Goal: Navigation & Orientation: Find specific page/section

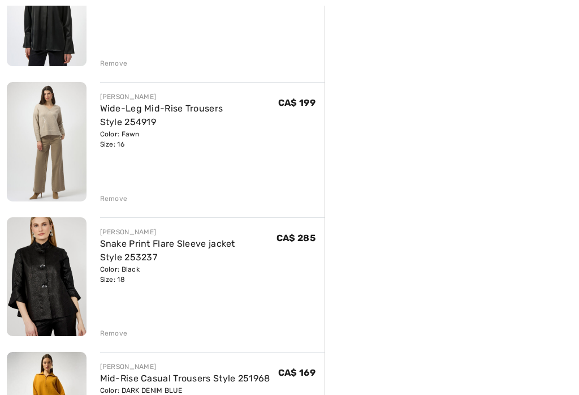
scroll to position [337, 0]
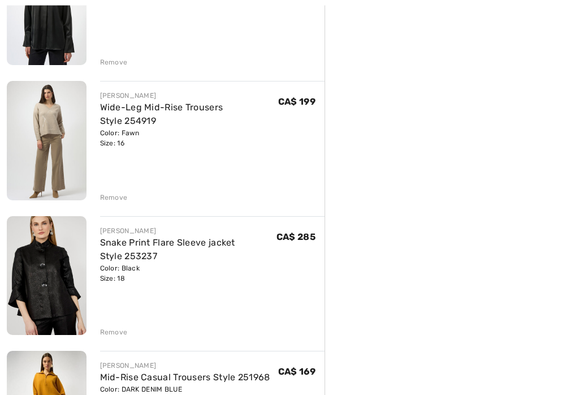
click at [28, 293] on img at bounding box center [47, 276] width 80 height 119
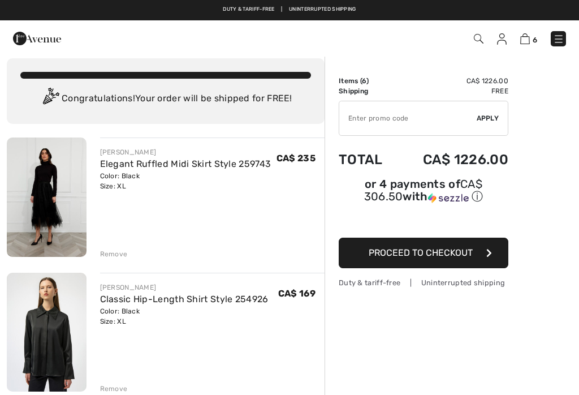
scroll to position [9, 0]
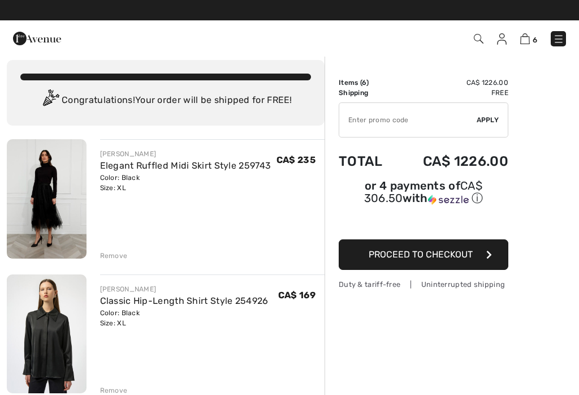
click at [36, 205] on img at bounding box center [47, 198] width 80 height 119
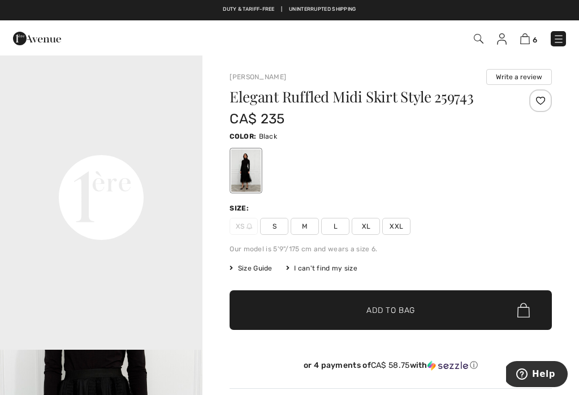
scroll to position [622, 0]
click at [82, 143] on video "Your browser does not support the video tag." at bounding box center [101, 92] width 203 height 101
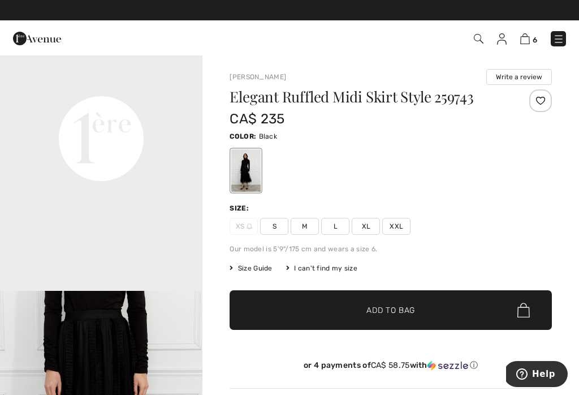
scroll to position [677, 0]
click at [66, 88] on video "Your browser does not support the video tag." at bounding box center [101, 37] width 203 height 101
click at [82, 88] on video "Your browser does not support the video tag." at bounding box center [101, 37] width 203 height 101
click at [159, 88] on video "Your browser does not support the video tag." at bounding box center [101, 37] width 203 height 101
click at [109, 88] on video "Your browser does not support the video tag." at bounding box center [101, 37] width 203 height 101
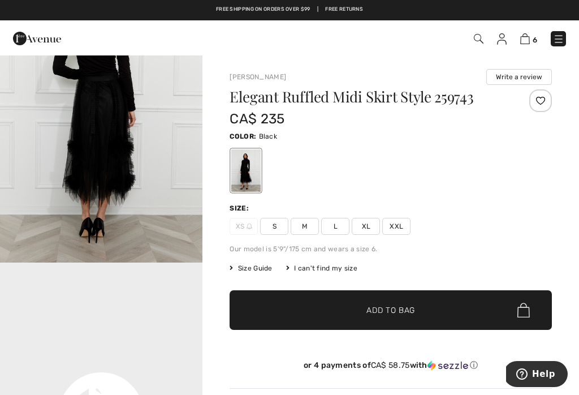
click at [561, 41] on img at bounding box center [558, 38] width 11 height 11
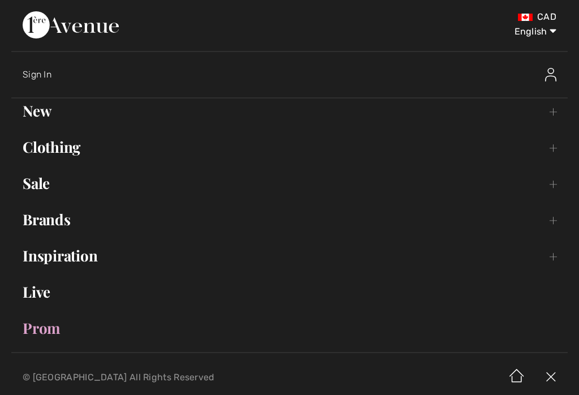
click at [557, 46] on div "CAD English English Français" at bounding box center [290, 31] width 534 height 40
click at [31, 231] on link "Brands Open submenu" at bounding box center [289, 219] width 557 height 25
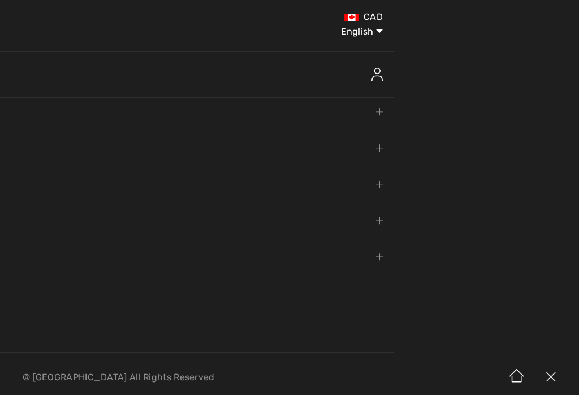
scroll to position [357, 0]
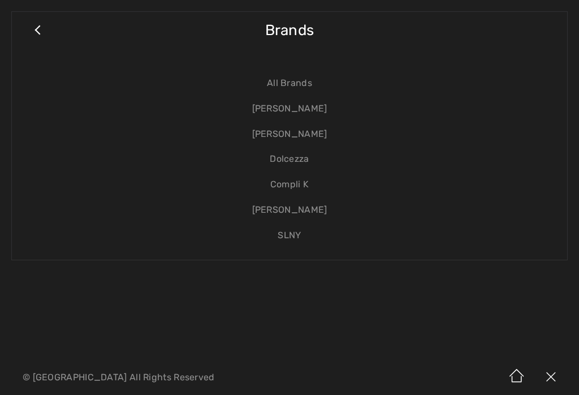
click at [330, 112] on link "[PERSON_NAME]" at bounding box center [289, 108] width 533 height 25
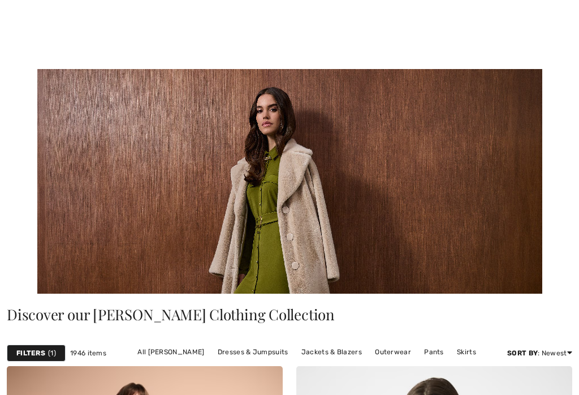
checkbox input "true"
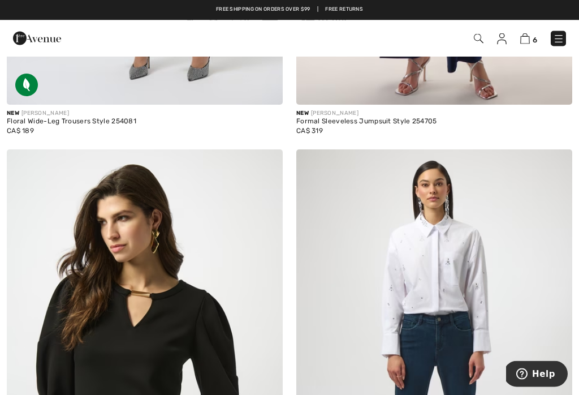
scroll to position [8401, 0]
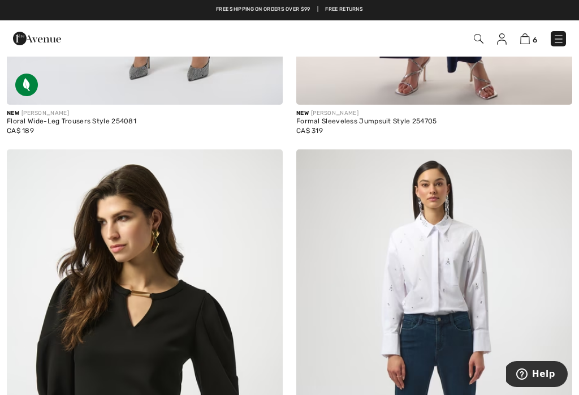
click at [564, 44] on img at bounding box center [558, 38] width 11 height 11
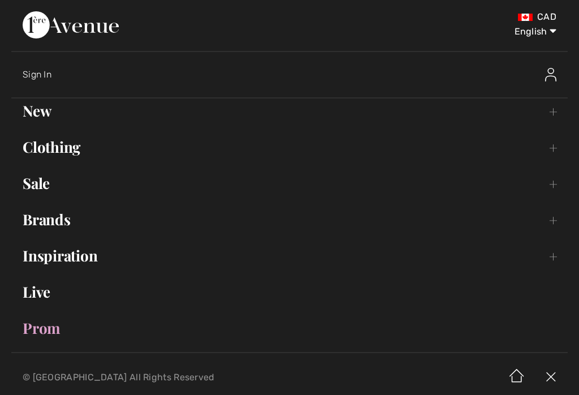
click at [32, 230] on link "Brands Open submenu" at bounding box center [289, 219] width 557 height 25
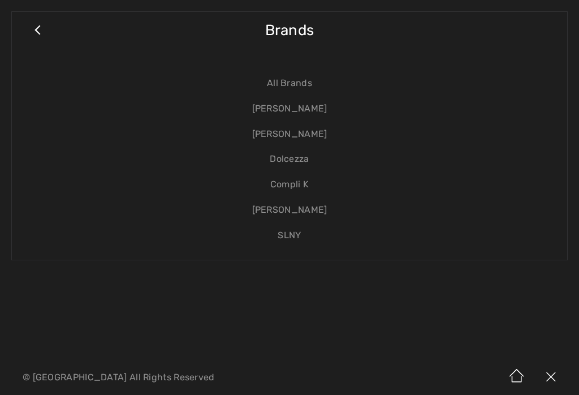
click at [319, 136] on link "[PERSON_NAME]" at bounding box center [289, 134] width 533 height 25
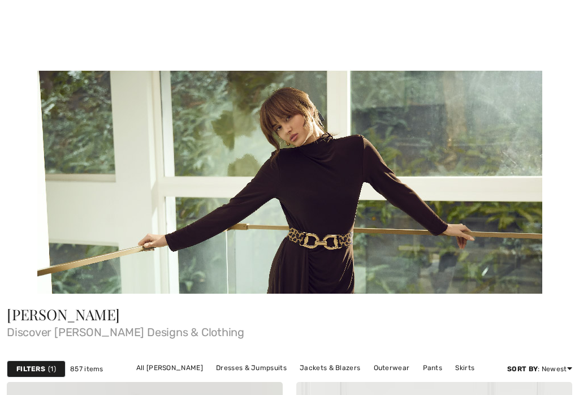
checkbox input "true"
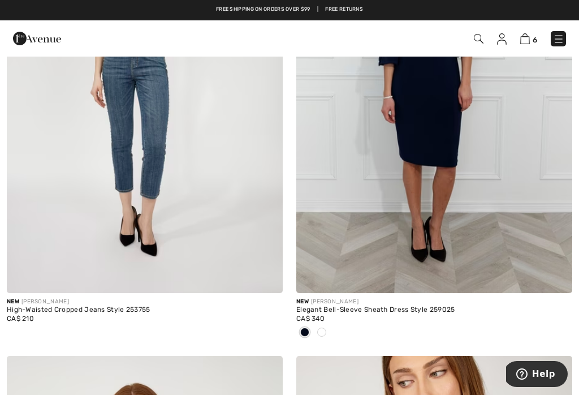
scroll to position [3747, 0]
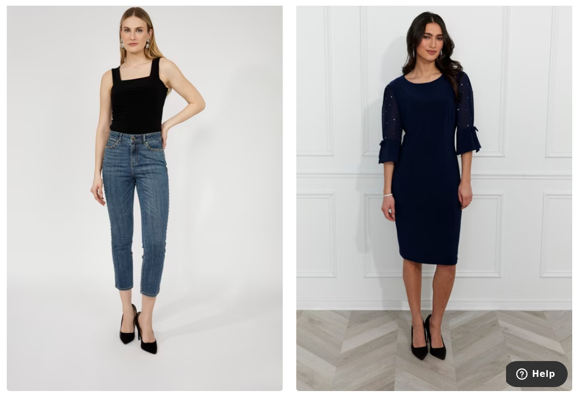
click at [455, 189] on img at bounding box center [435, 184] width 276 height 414
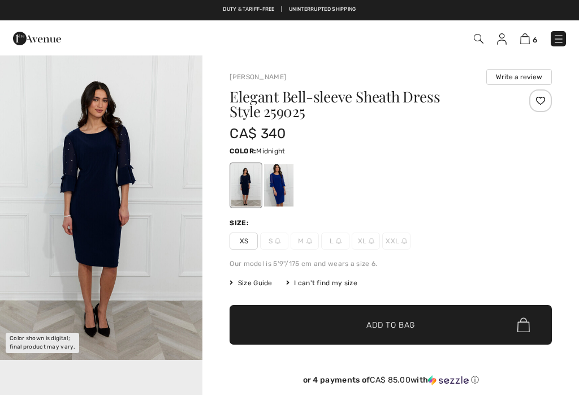
checkbox input "true"
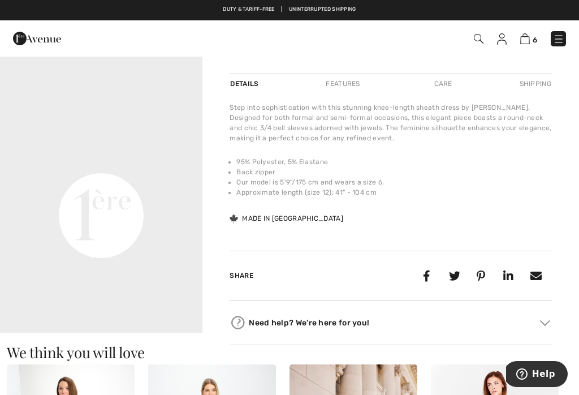
scroll to position [3, 0]
click at [78, 162] on video "Your browser does not support the video tag." at bounding box center [101, 111] width 203 height 101
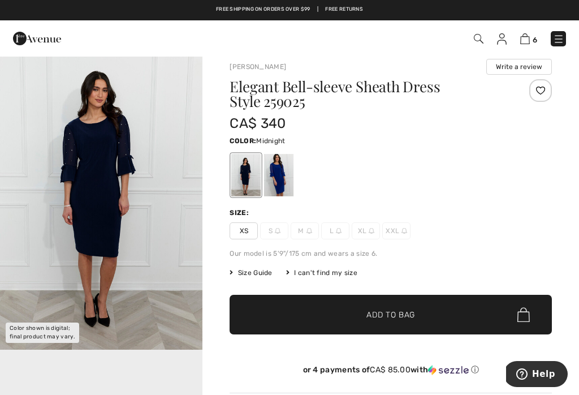
scroll to position [0, 0]
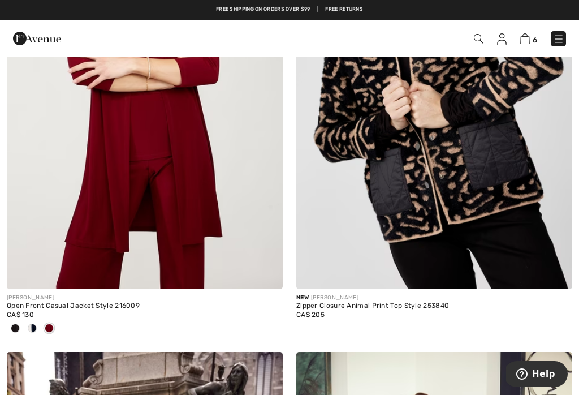
scroll to position [6274, 0]
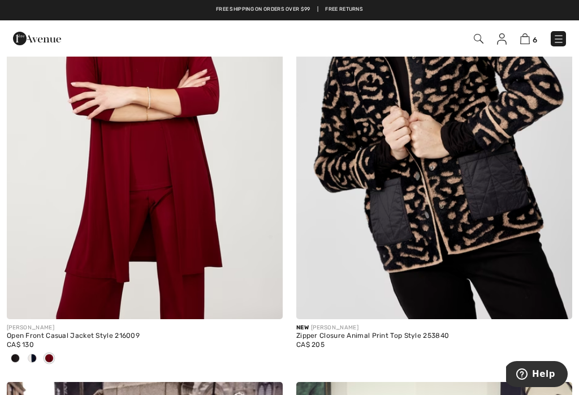
click at [564, 42] on img at bounding box center [558, 38] width 11 height 11
